Goal: Task Accomplishment & Management: Complete application form

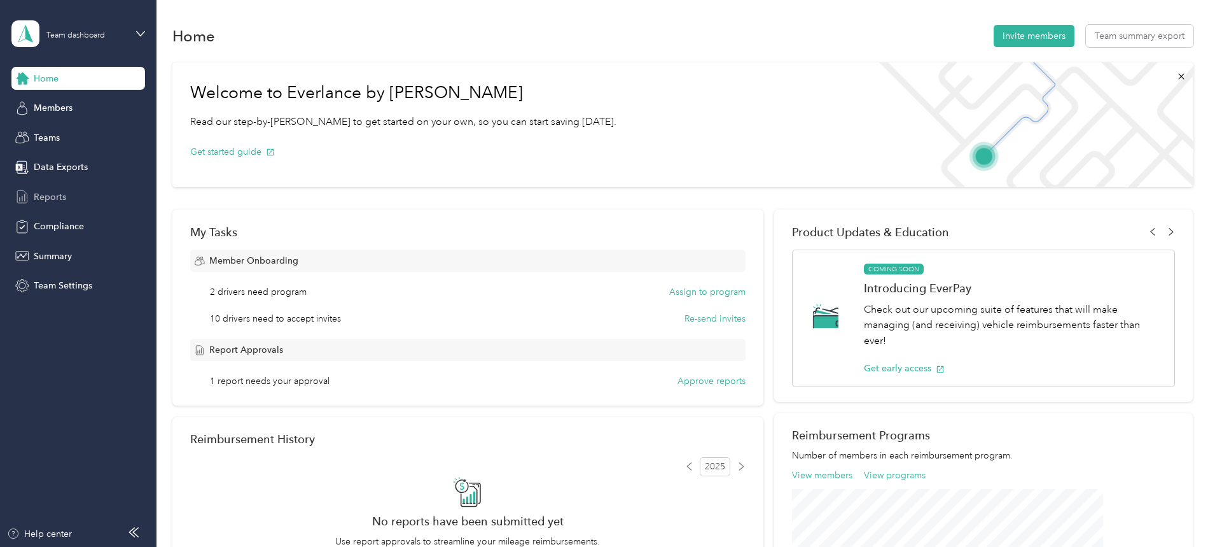
click at [62, 195] on span "Reports" at bounding box center [50, 196] width 32 height 13
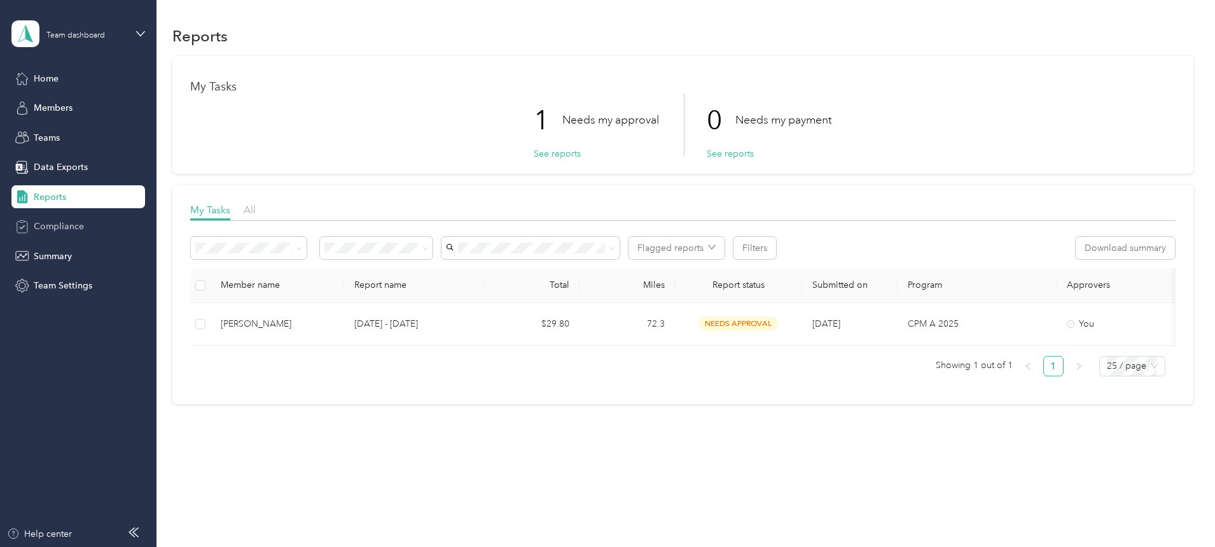
click at [68, 235] on div "Compliance" at bounding box center [78, 226] width 134 height 23
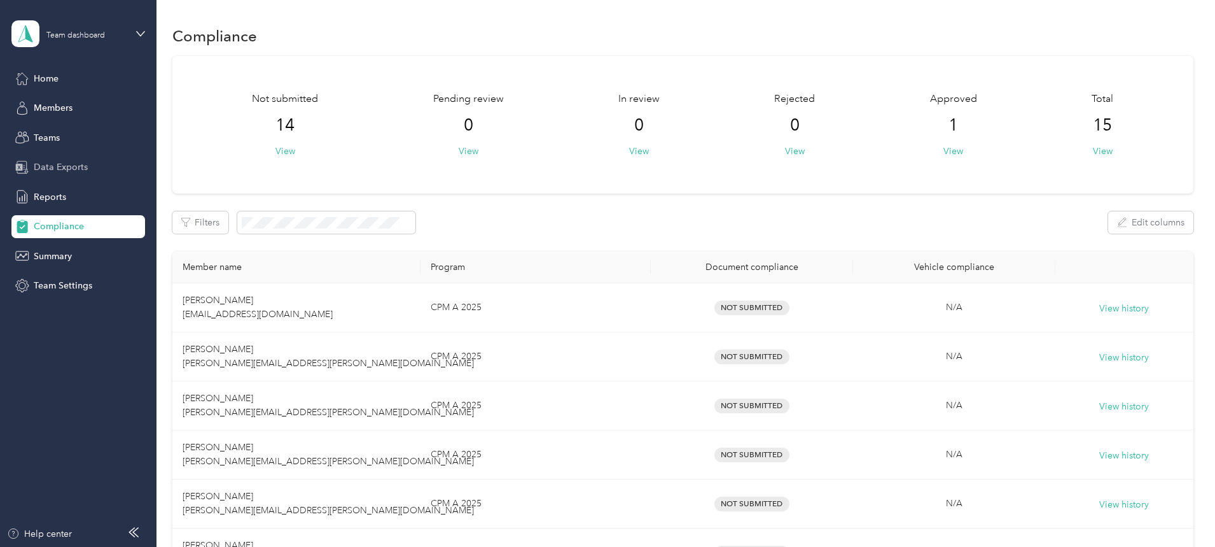
click at [57, 167] on span "Data Exports" at bounding box center [61, 166] width 54 height 13
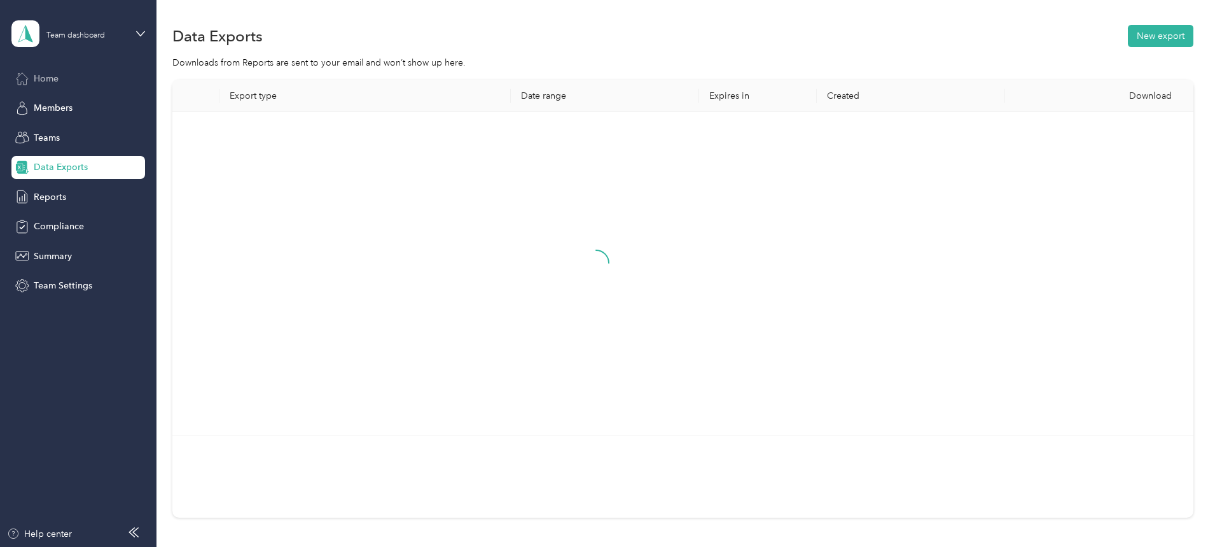
click at [57, 80] on span "Home" at bounding box center [46, 78] width 25 height 13
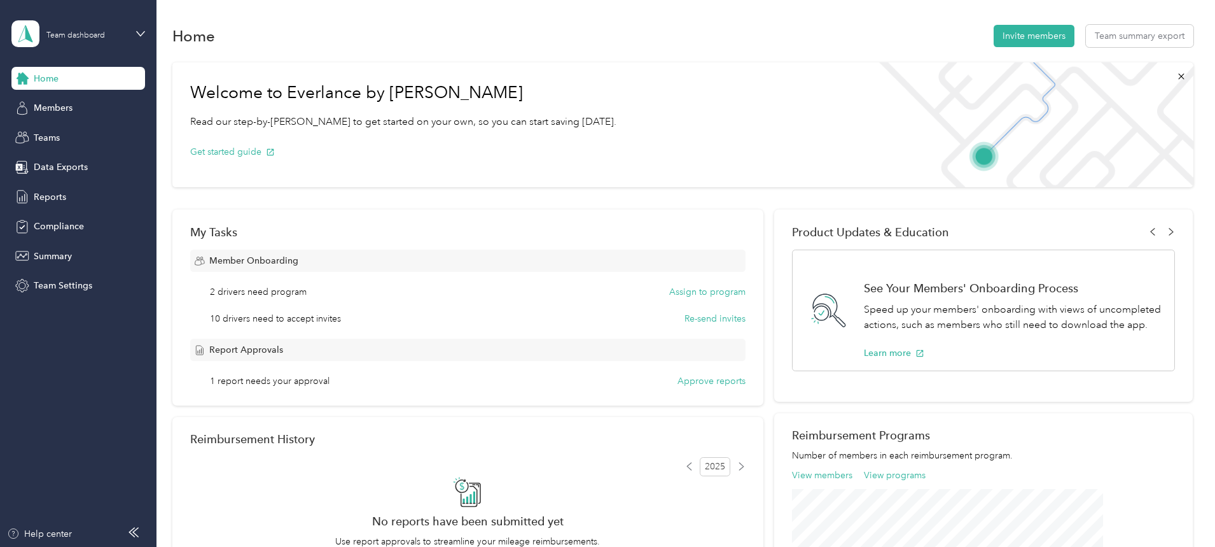
click at [138, 27] on div "Team dashboard" at bounding box center [78, 33] width 134 height 45
click at [108, 134] on div "Personal dashboard" at bounding box center [217, 132] width 394 height 22
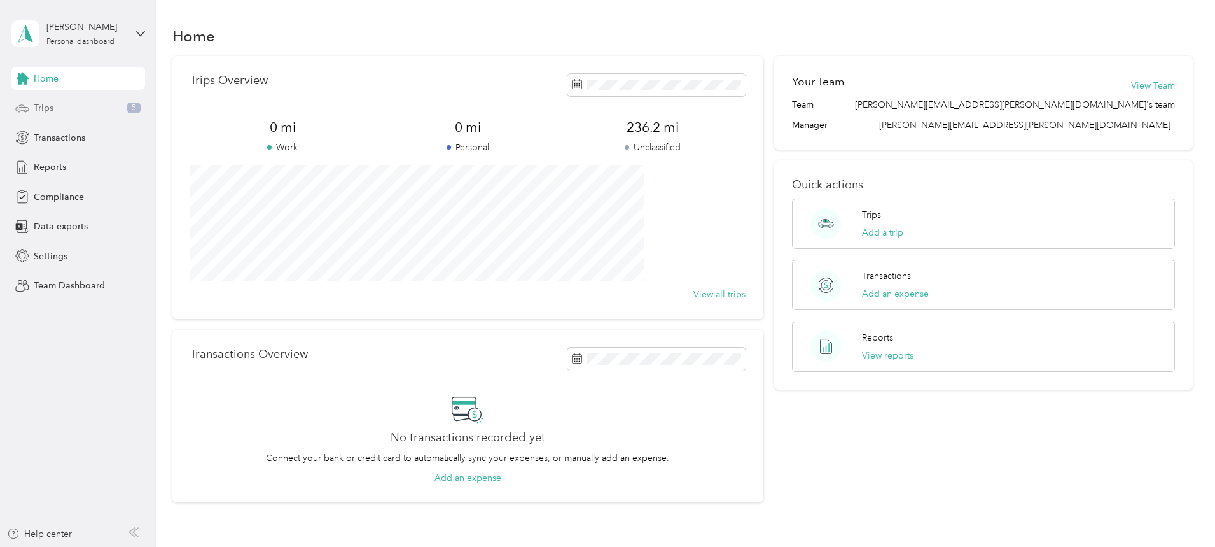
click at [69, 106] on div "Trips 5" at bounding box center [78, 108] width 134 height 23
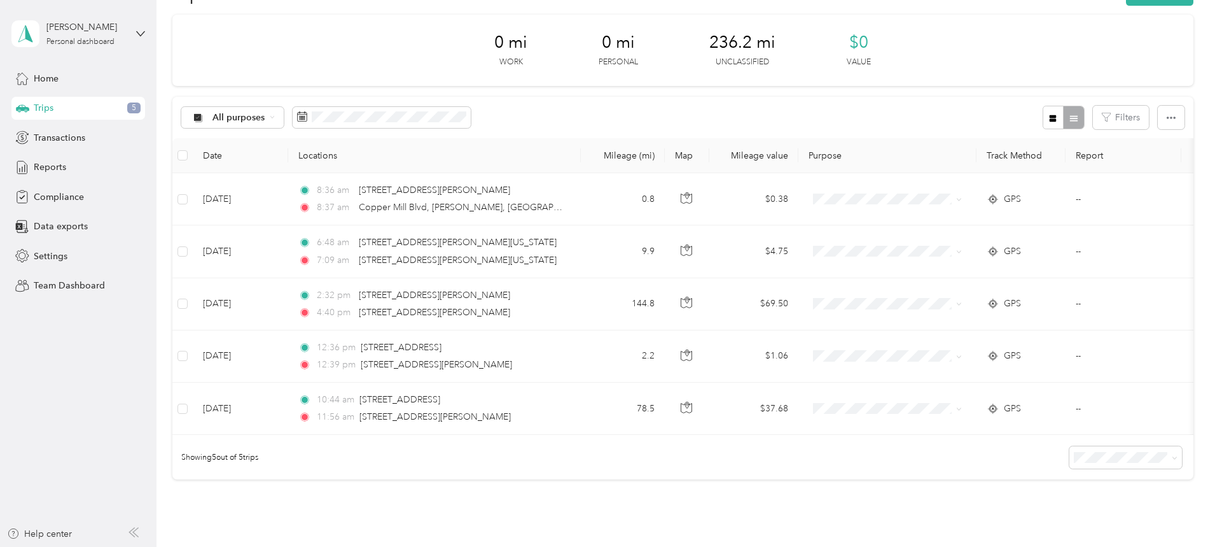
scroll to position [64, 0]
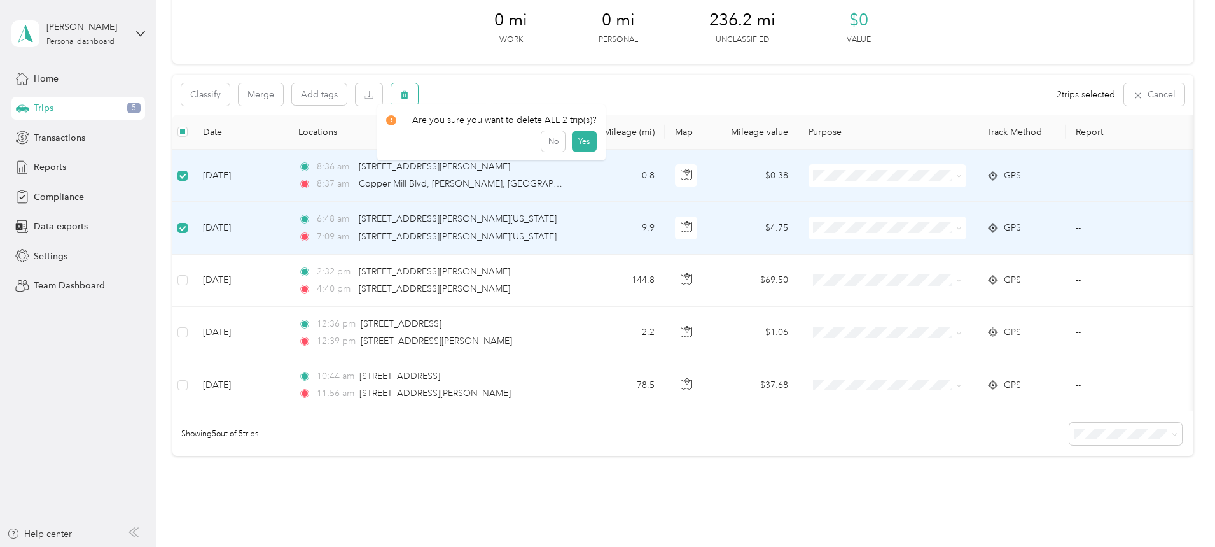
click at [418, 96] on button "button" at bounding box center [404, 94] width 27 height 22
click at [584, 148] on button "Yes" at bounding box center [584, 147] width 25 height 20
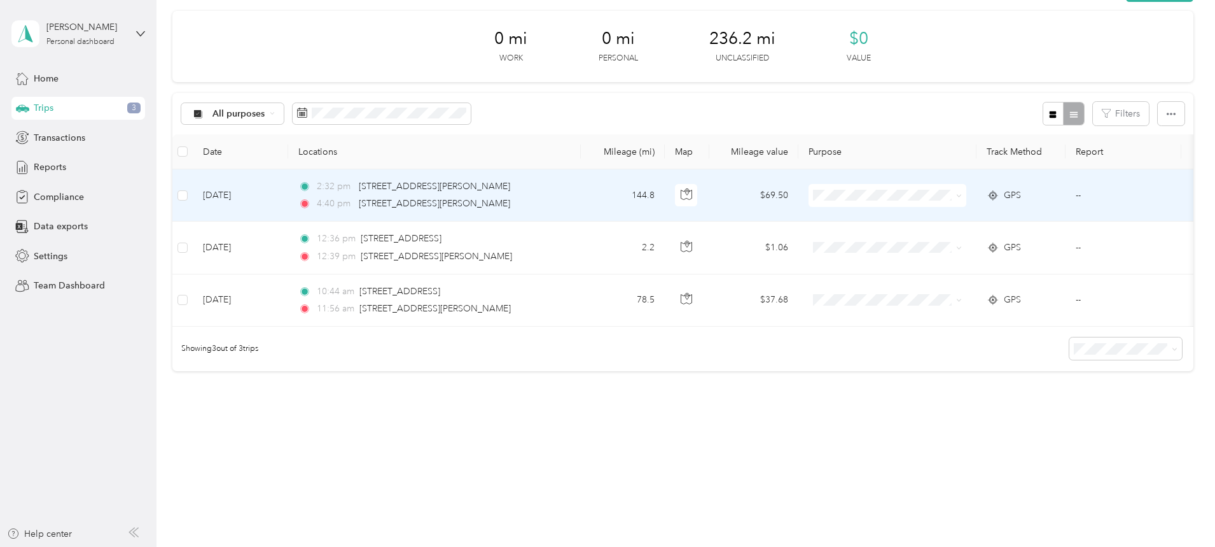
scroll to position [53, 0]
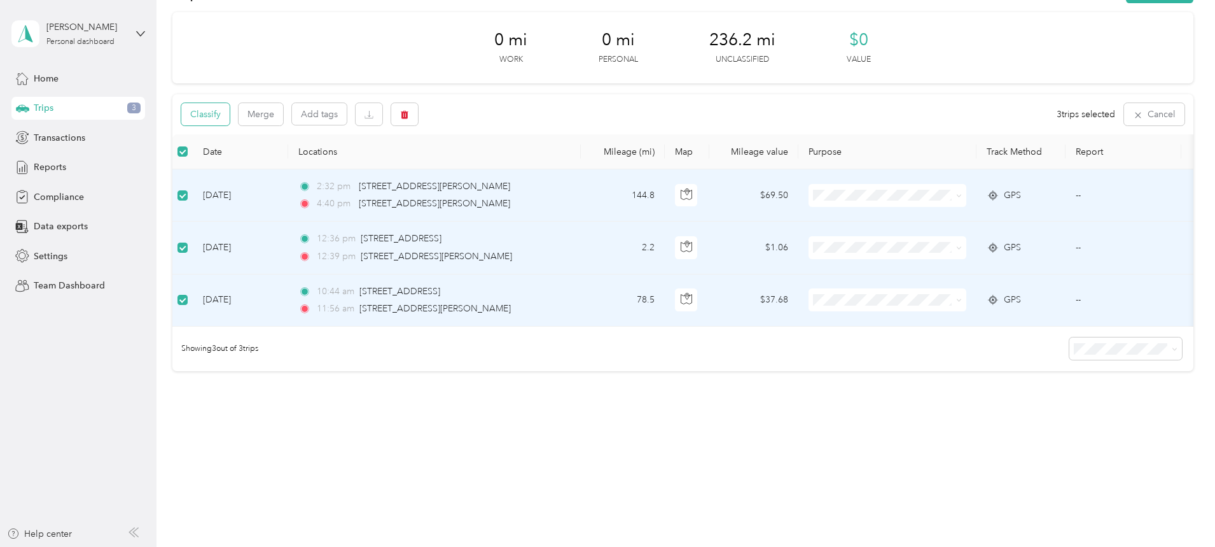
click at [230, 106] on button "Classify" at bounding box center [205, 114] width 48 height 22
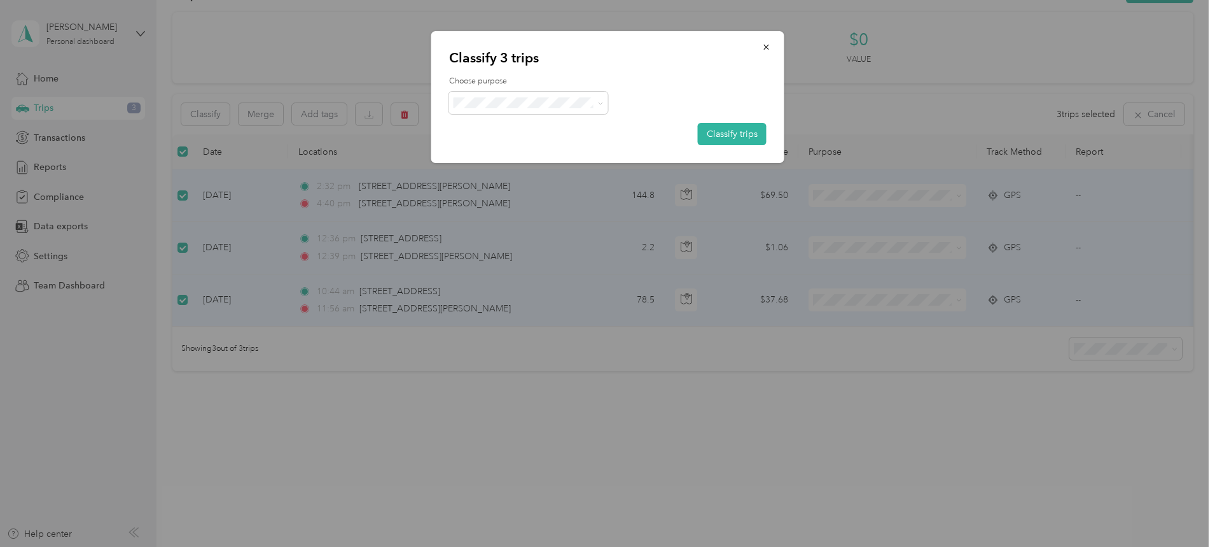
click at [494, 128] on span "Option Care Health" at bounding box center [539, 122] width 118 height 13
click at [760, 139] on button "Classify trips" at bounding box center [732, 134] width 69 height 22
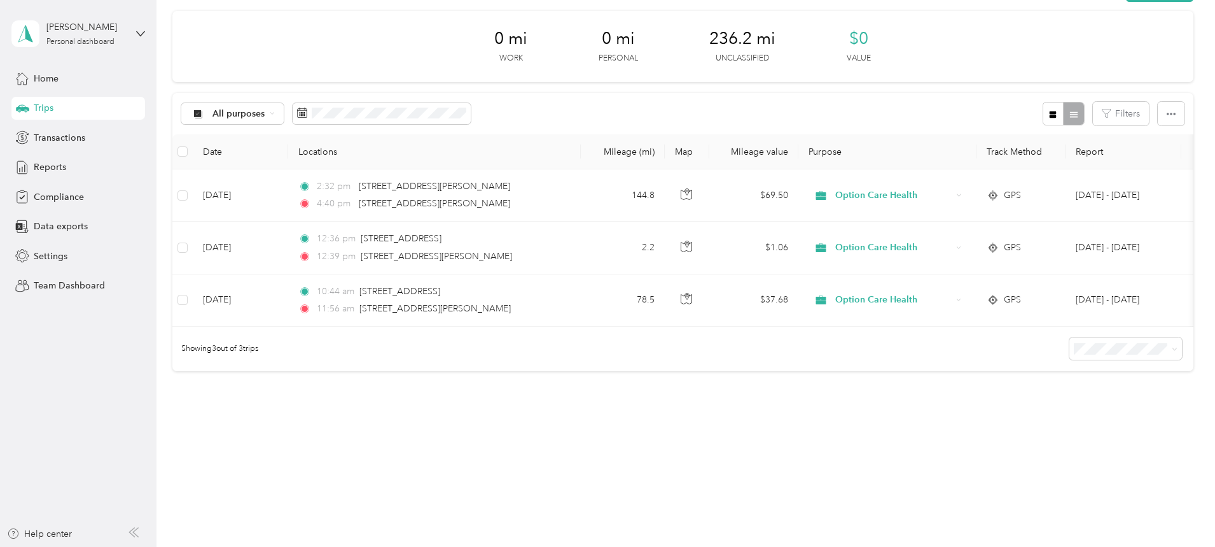
scroll to position [0, 0]
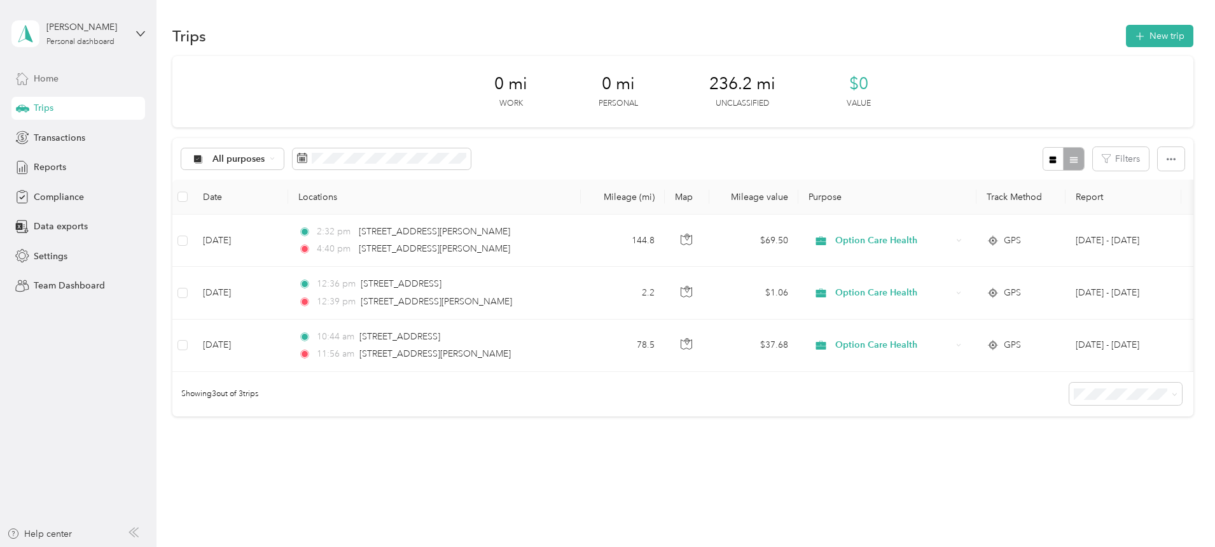
click at [48, 78] on span "Home" at bounding box center [46, 78] width 25 height 13
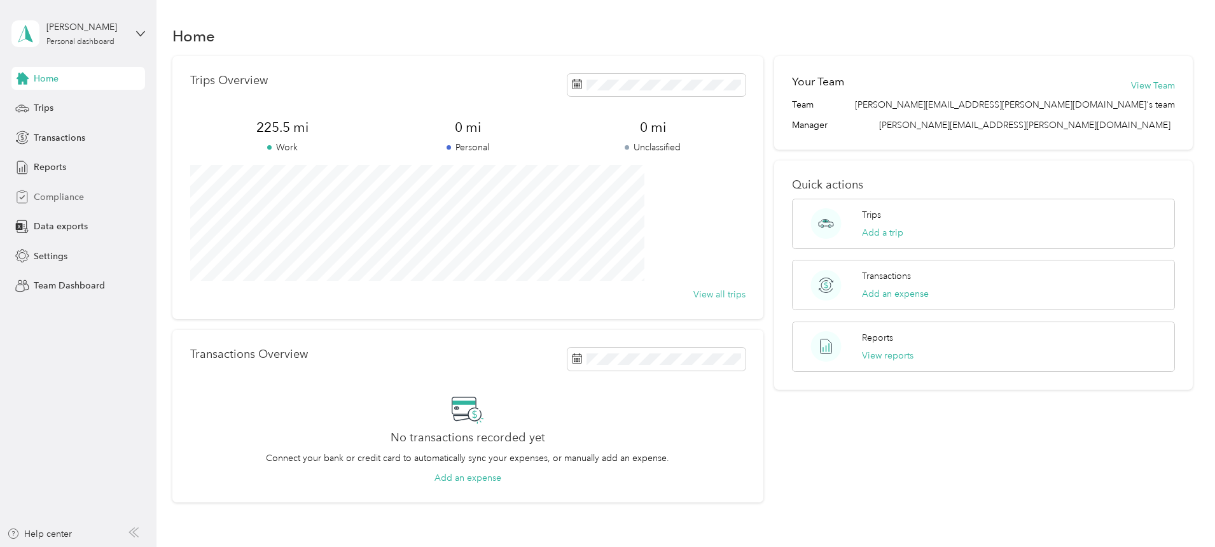
click at [65, 197] on span "Compliance" at bounding box center [59, 196] width 50 height 13
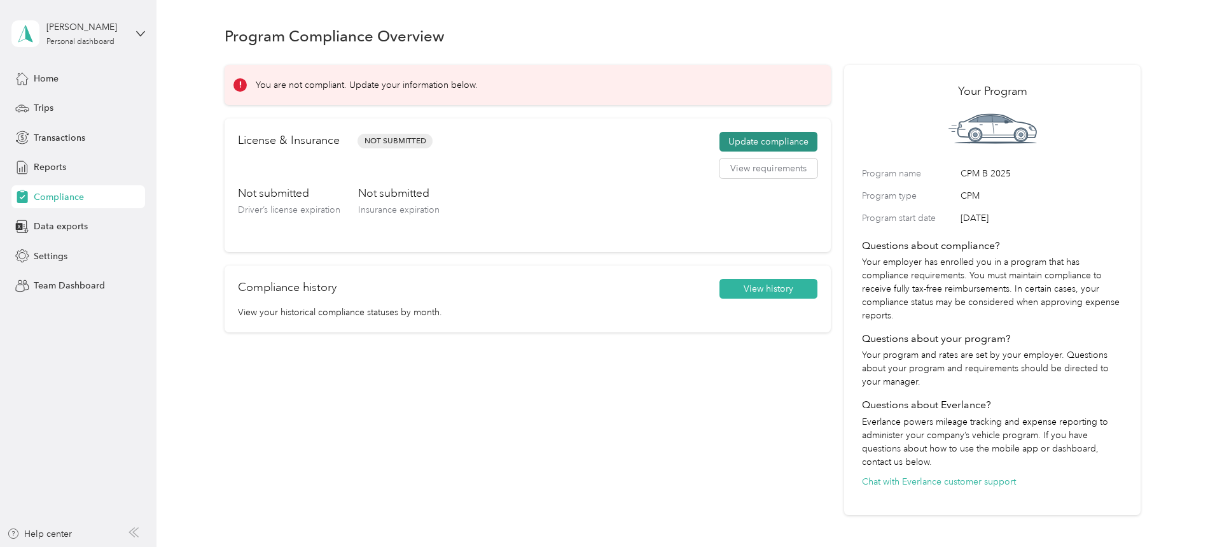
click at [720, 146] on button "Update compliance" at bounding box center [769, 142] width 98 height 20
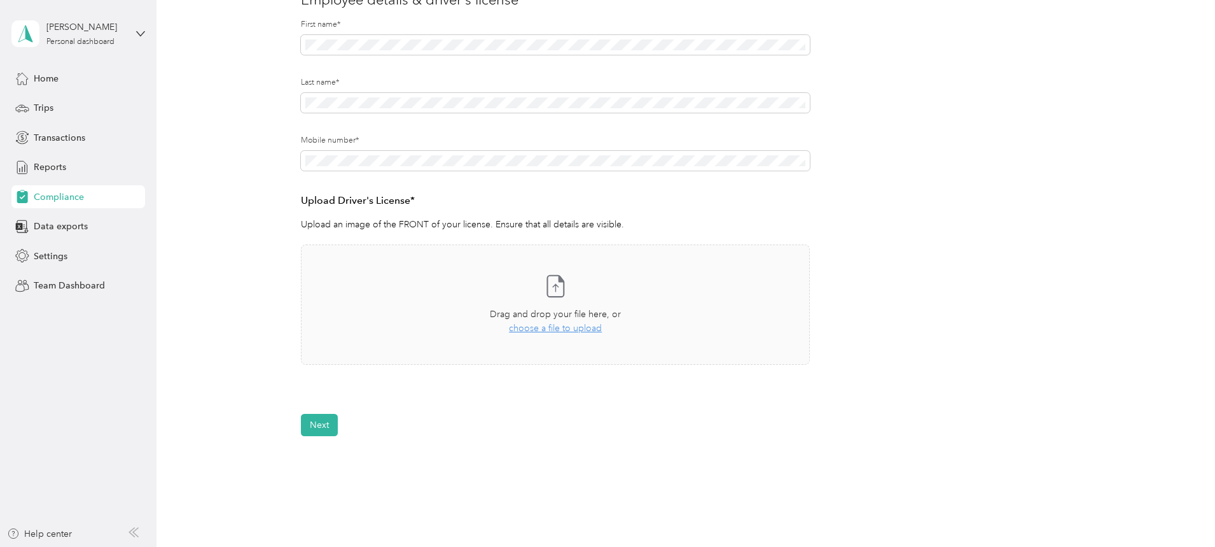
scroll to position [191, 0]
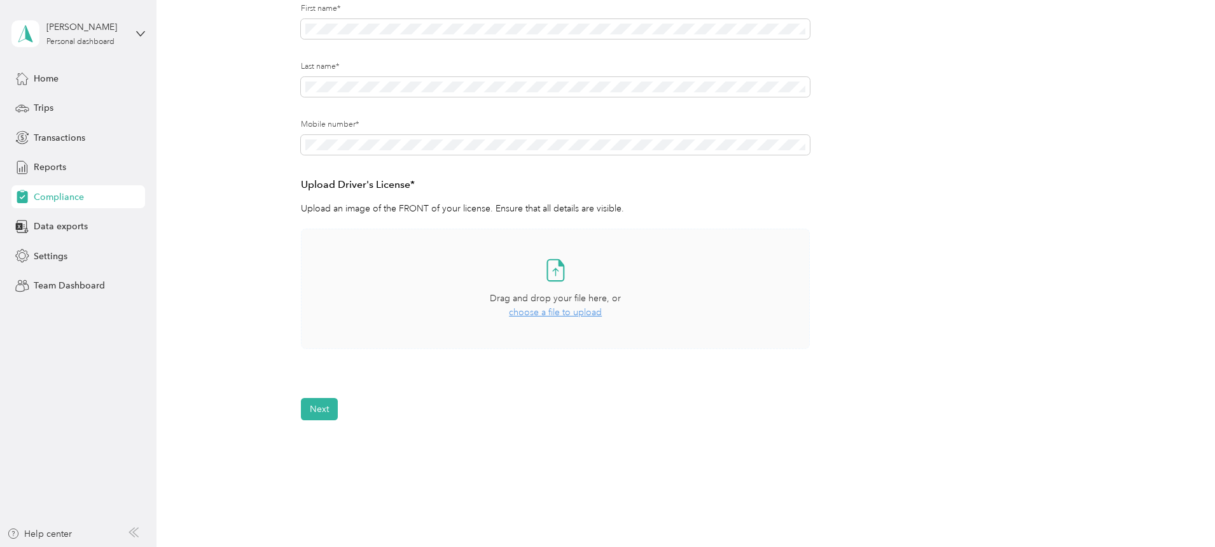
click at [550, 310] on span "choose a file to upload" at bounding box center [555, 312] width 93 height 11
click at [533, 309] on span "choose a file to upload" at bounding box center [555, 312] width 93 height 11
click at [800, 383] on icon at bounding box center [800, 386] width 10 height 10
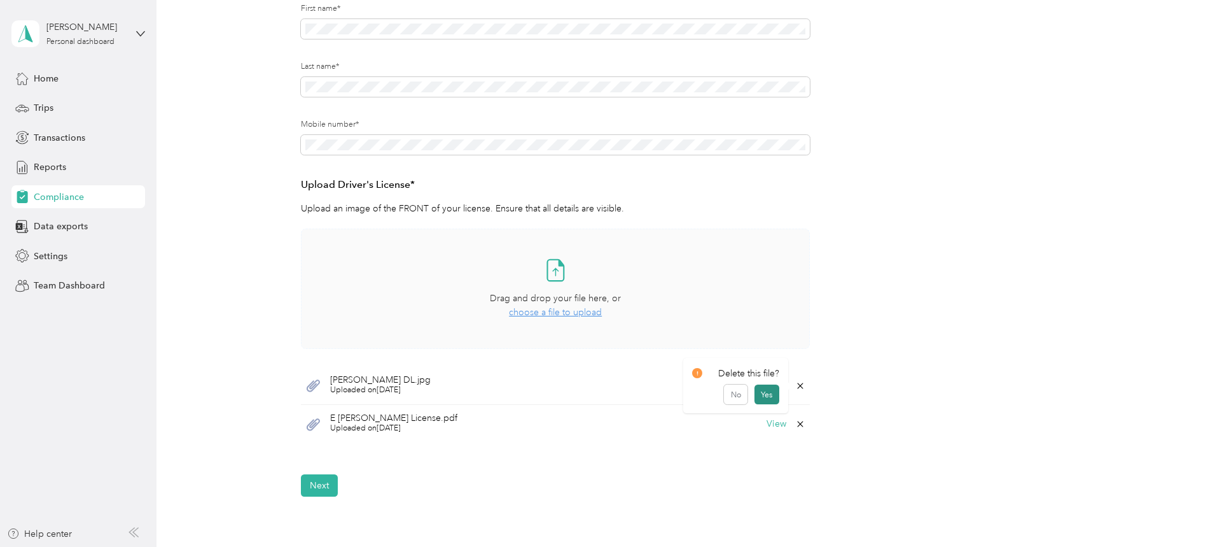
click at [775, 398] on button "Yes" at bounding box center [767, 394] width 25 height 20
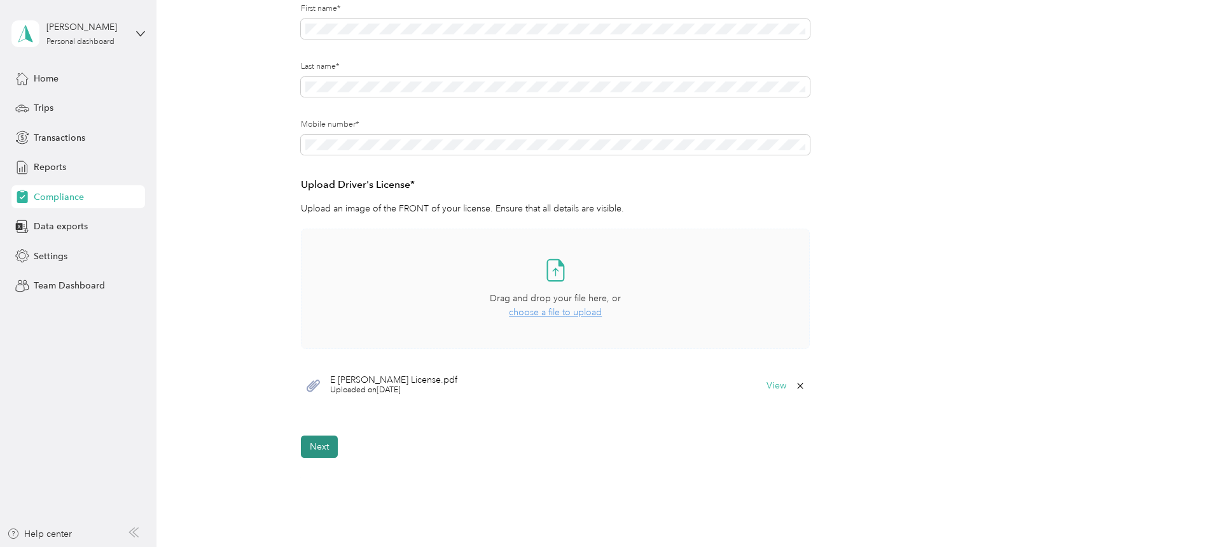
click at [315, 445] on button "Next" at bounding box center [319, 446] width 37 height 22
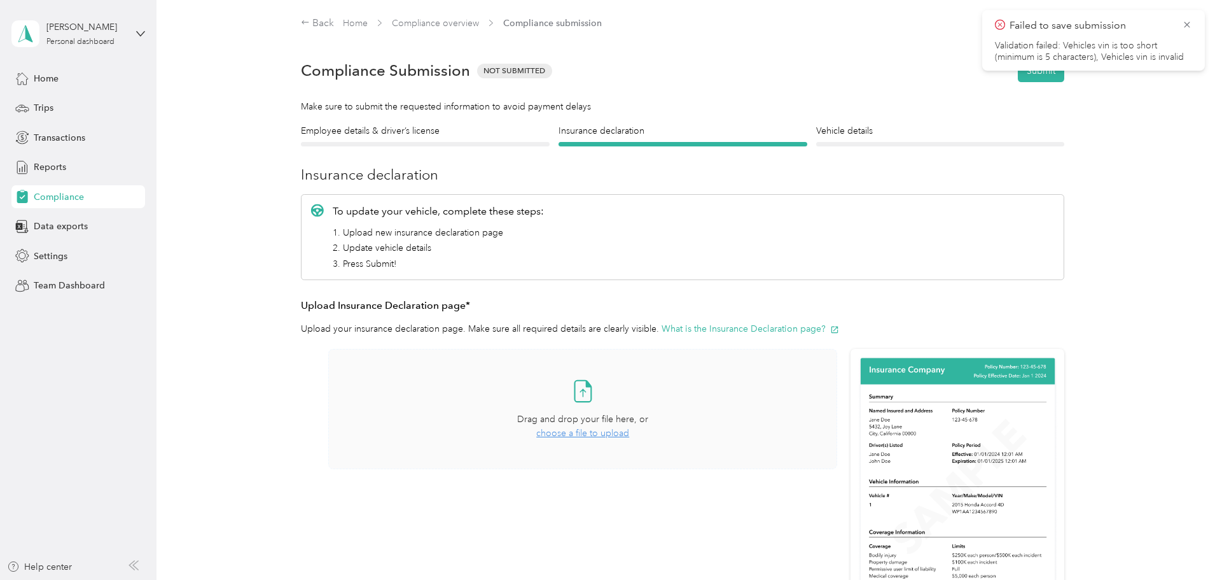
click at [567, 435] on span "choose a file to upload" at bounding box center [582, 433] width 93 height 11
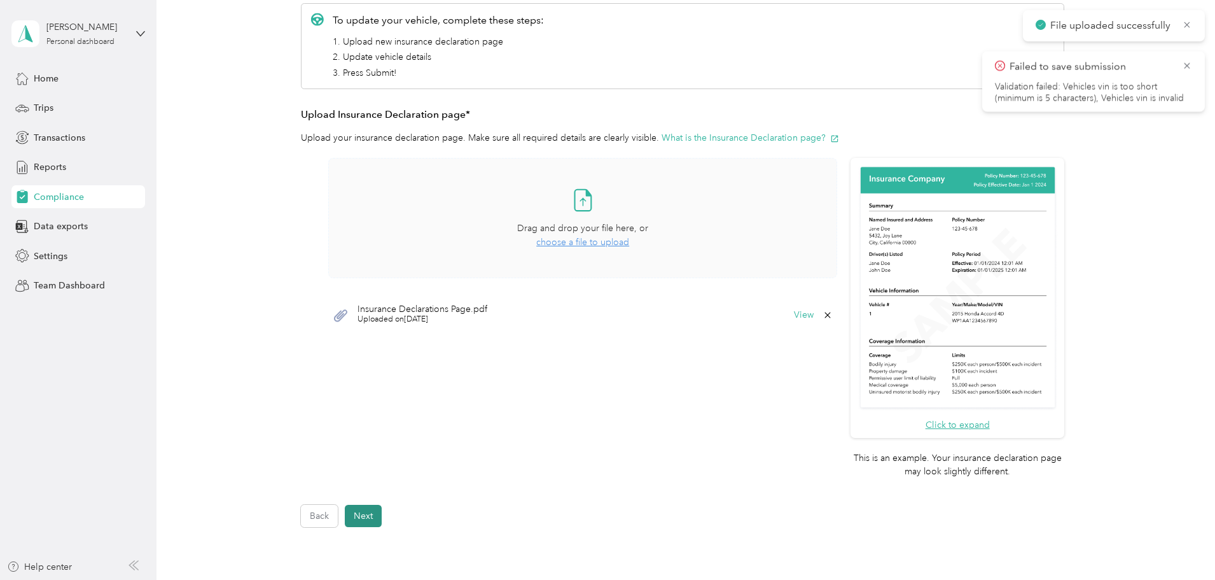
click at [351, 517] on button "Next" at bounding box center [363, 516] width 37 height 22
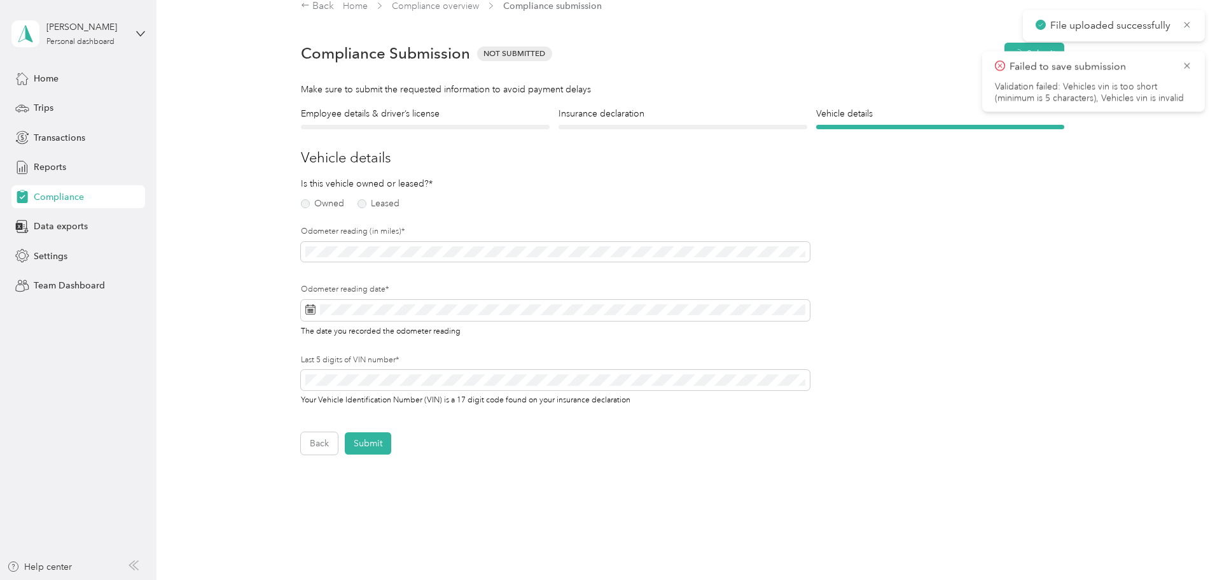
scroll to position [16, 0]
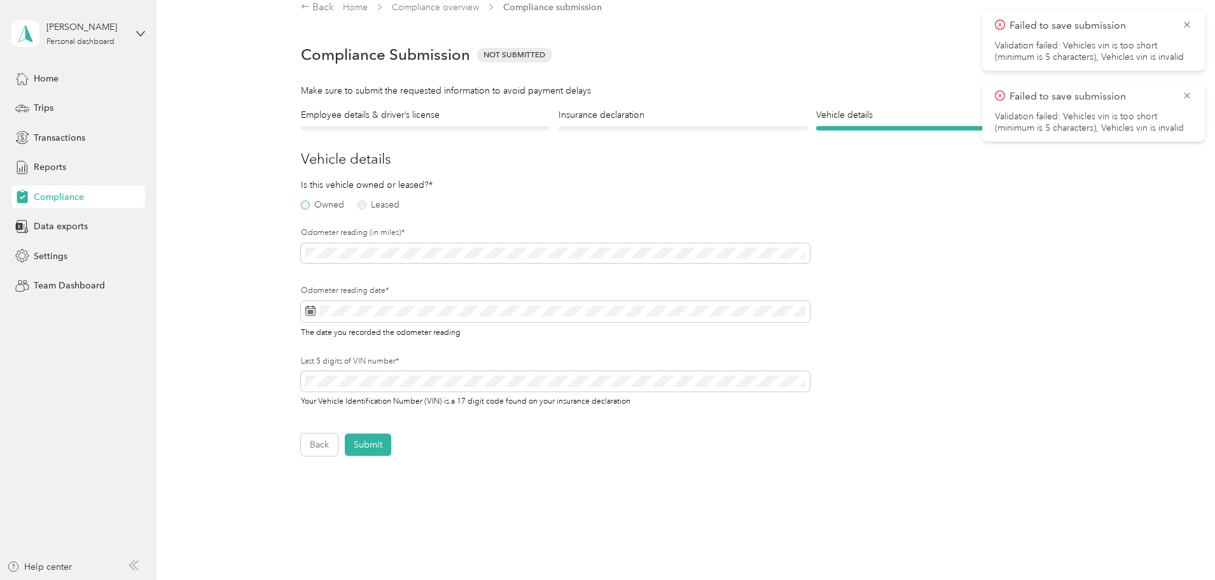
click at [305, 207] on label "Owned" at bounding box center [322, 204] width 43 height 9
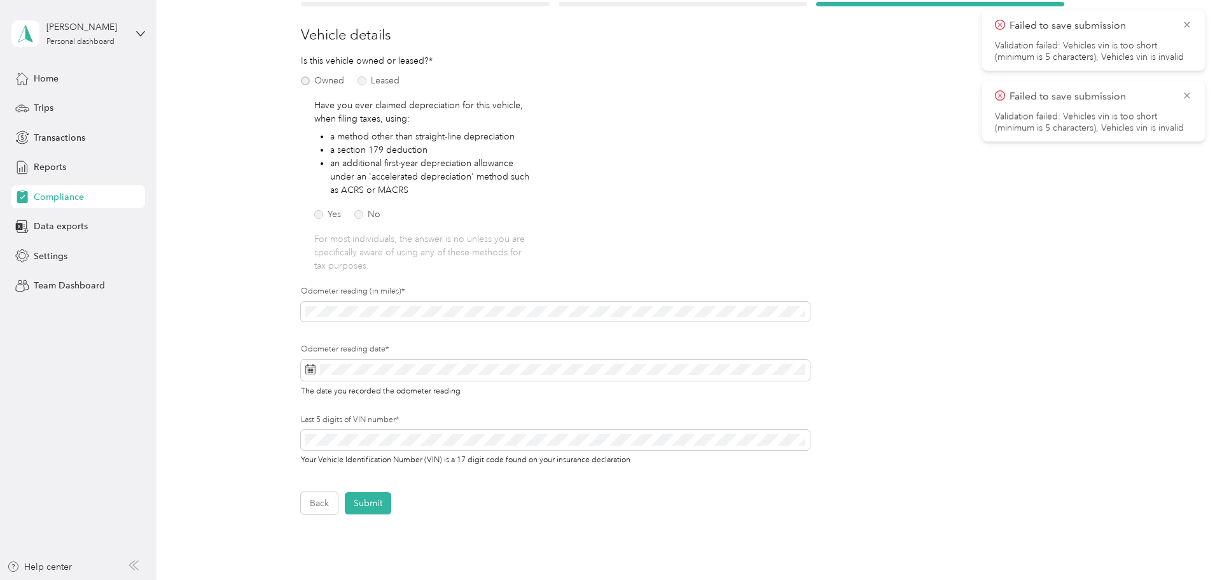
scroll to position [143, 0]
click at [358, 211] on label "No" at bounding box center [367, 211] width 26 height 9
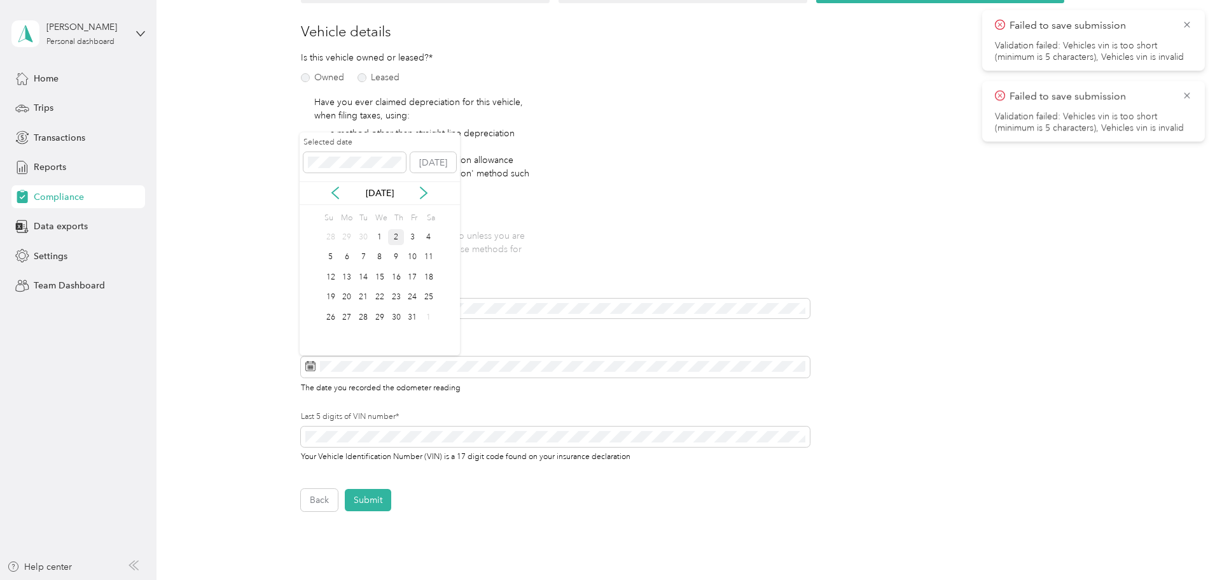
click at [402, 235] on div "2" at bounding box center [396, 237] width 17 height 16
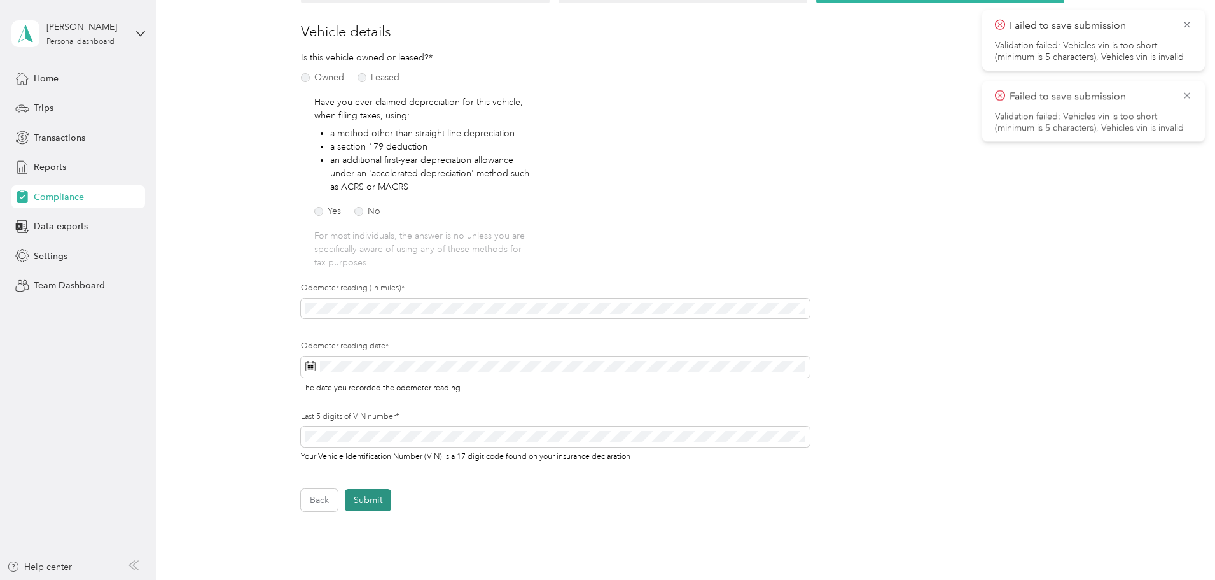
click at [370, 499] on button "Submit" at bounding box center [368, 500] width 46 height 22
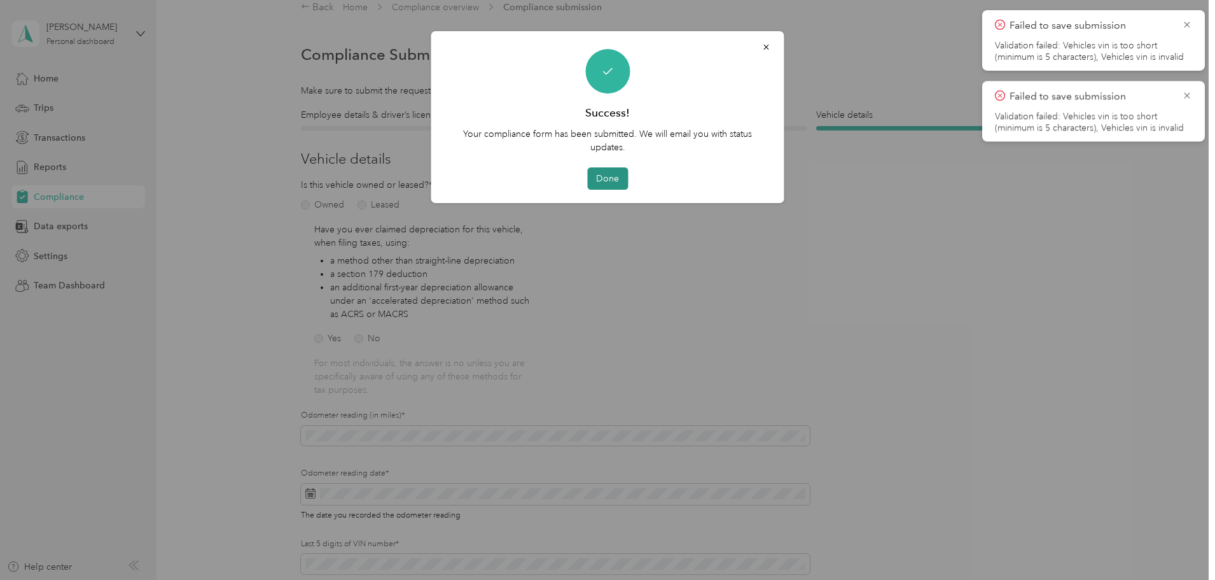
click at [612, 180] on button "Done" at bounding box center [607, 178] width 41 height 22
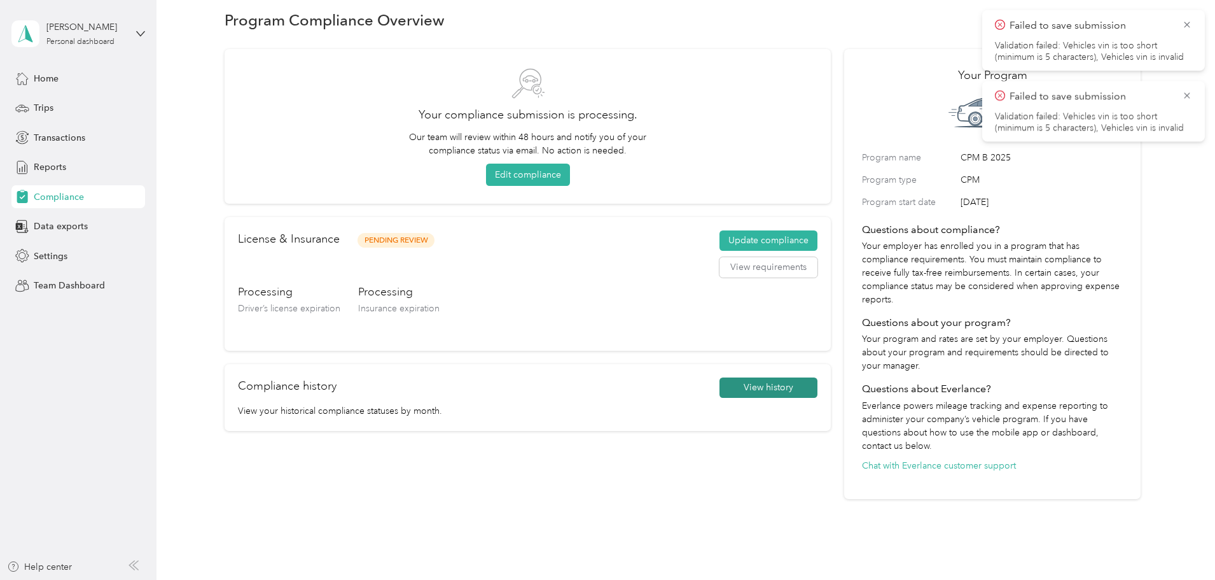
click at [758, 385] on button "View history" at bounding box center [769, 387] width 98 height 20
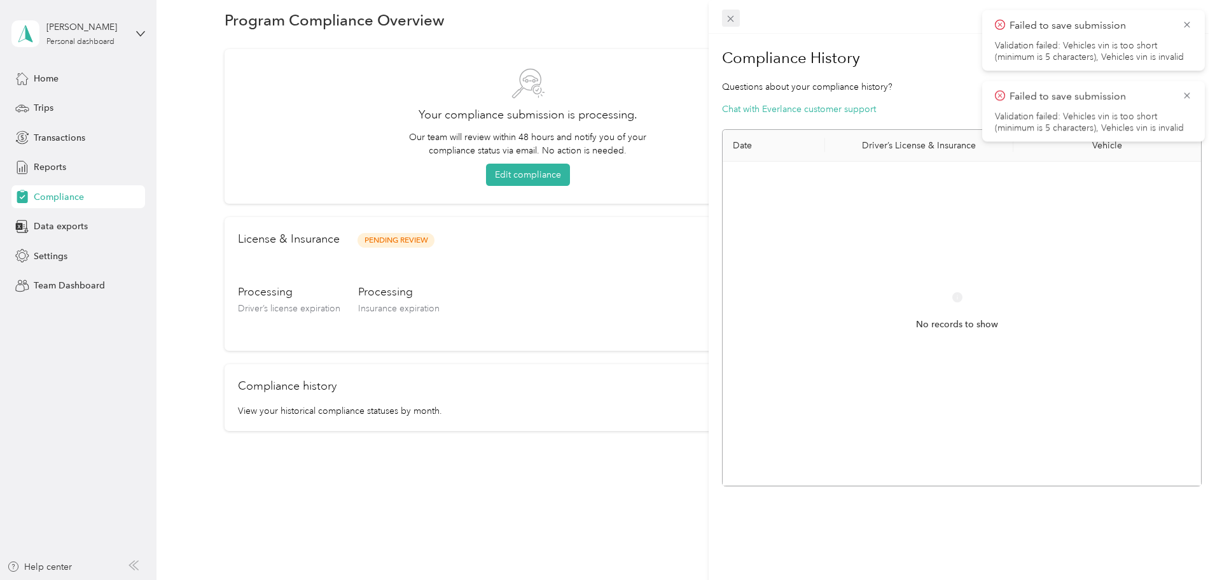
click at [729, 22] on icon at bounding box center [730, 18] width 11 height 11
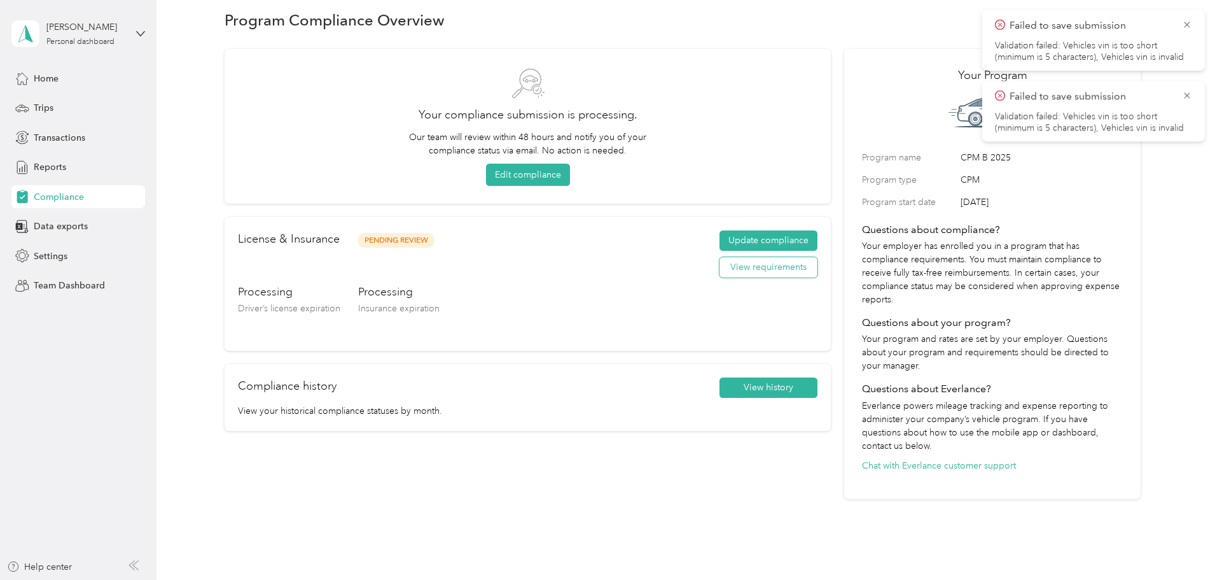
click at [725, 270] on button "View requirements" at bounding box center [769, 267] width 98 height 20
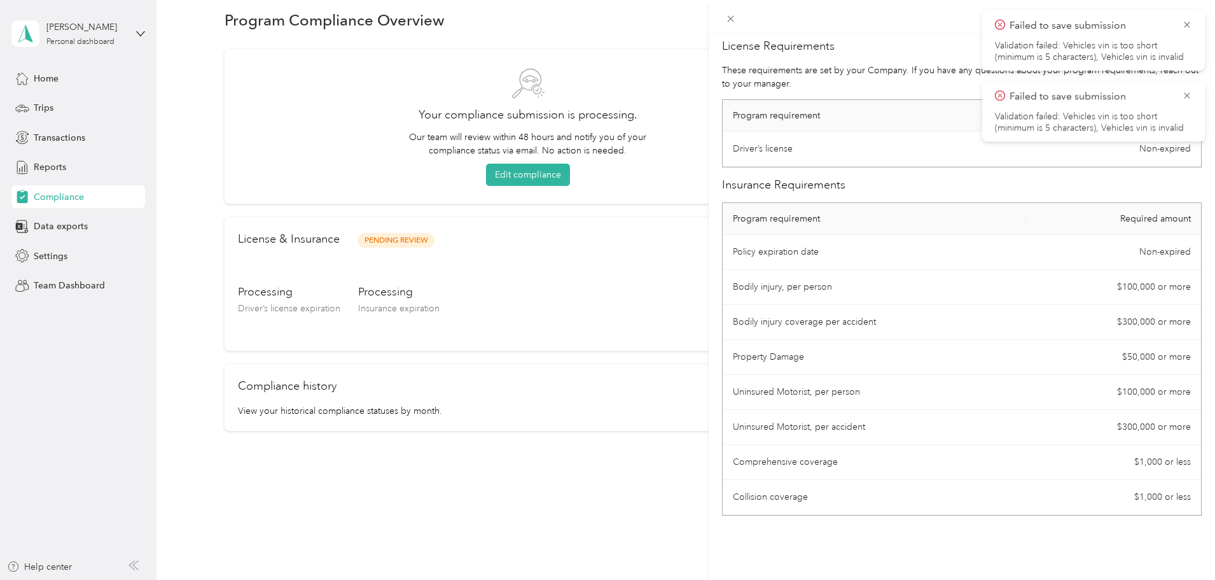
scroll to position [15, 0]
click at [534, 543] on div "License Requirements These requirements are set by your Company. If you have an…" at bounding box center [607, 290] width 1215 height 580
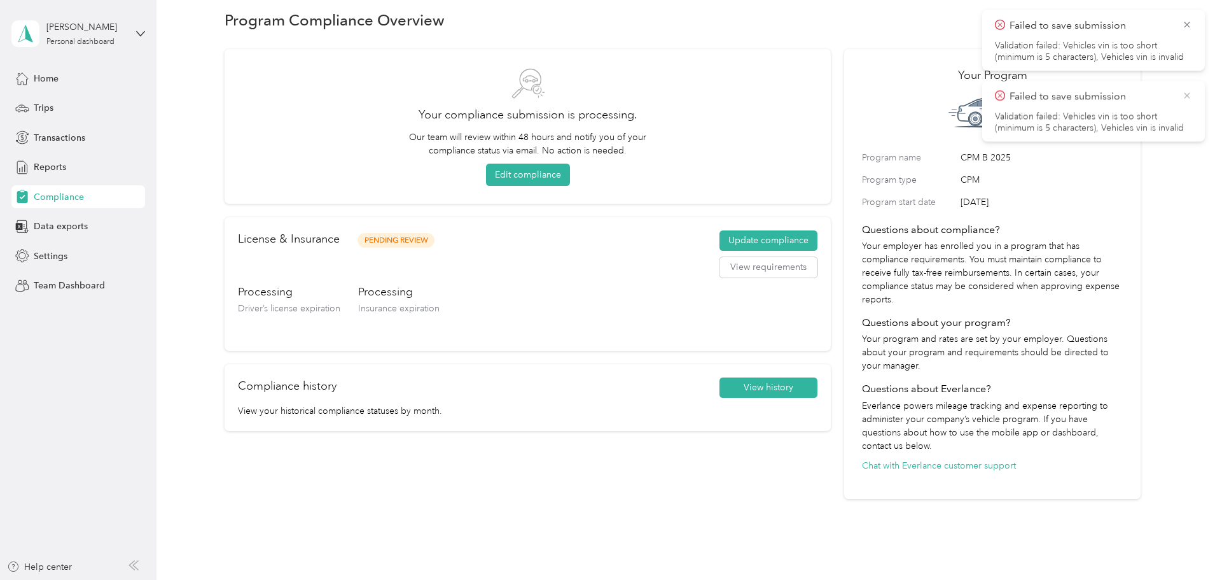
click at [1189, 95] on icon at bounding box center [1187, 95] width 10 height 11
click at [1185, 26] on icon at bounding box center [1187, 24] width 10 height 11
